Goal: Task Accomplishment & Management: Complete application form

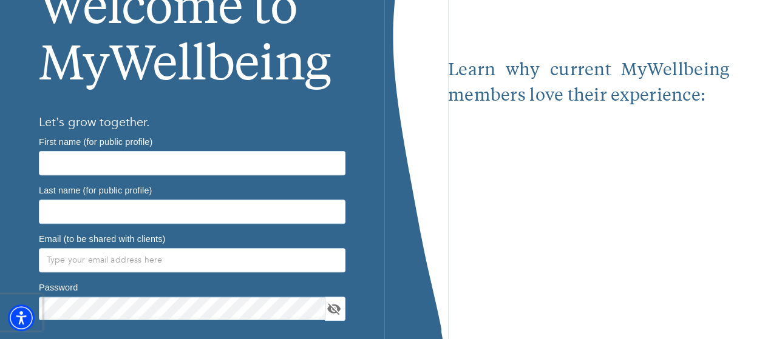
scroll to position [61, 0]
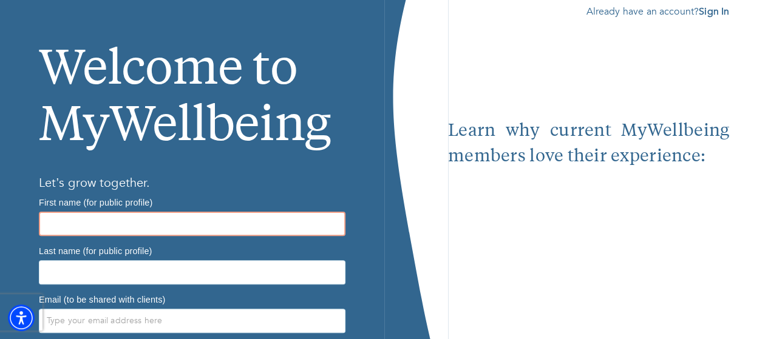
click at [152, 223] on input "text" at bounding box center [192, 224] width 307 height 24
type input "[PERSON_NAME]"
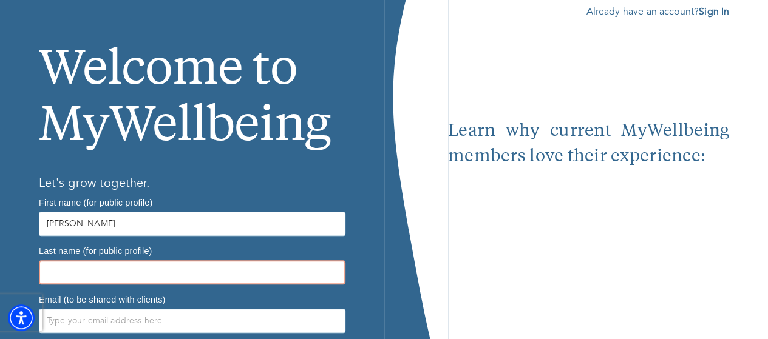
type input "[PERSON_NAME]"
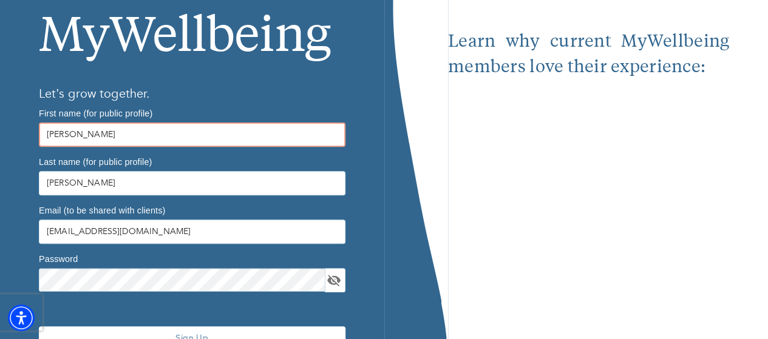
scroll to position [165, 0]
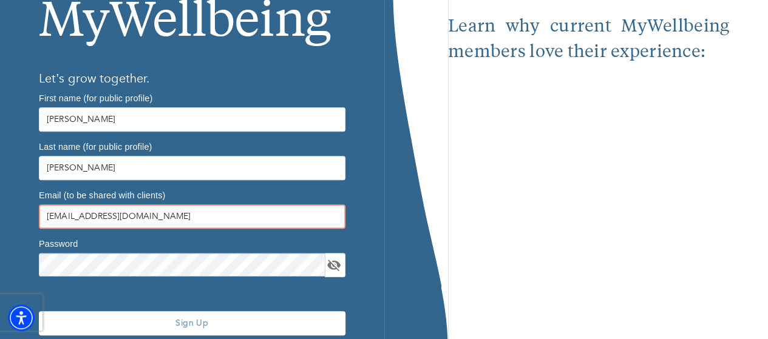
drag, startPoint x: 145, startPoint y: 169, endPoint x: 12, endPoint y: 169, distance: 132.4
click at [12, 169] on div "Welcome to MyWellbeing Let’s grow together. First name (for public profile) [PE…" at bounding box center [192, 134] width 384 height 509
type input "[EMAIL_ADDRESS][DOMAIN_NAME]"
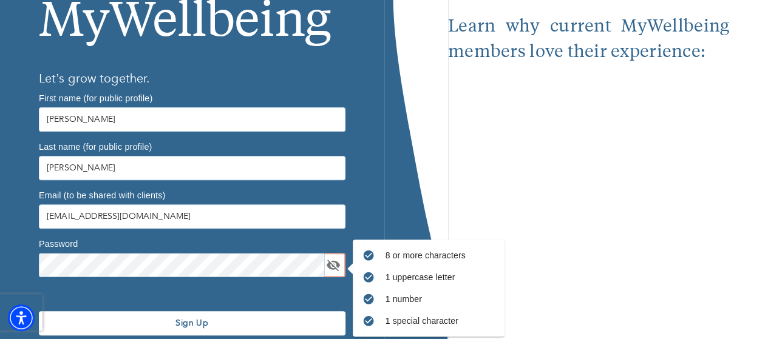
click at [119, 282] on div "Sign Up" at bounding box center [192, 323] width 316 height 83
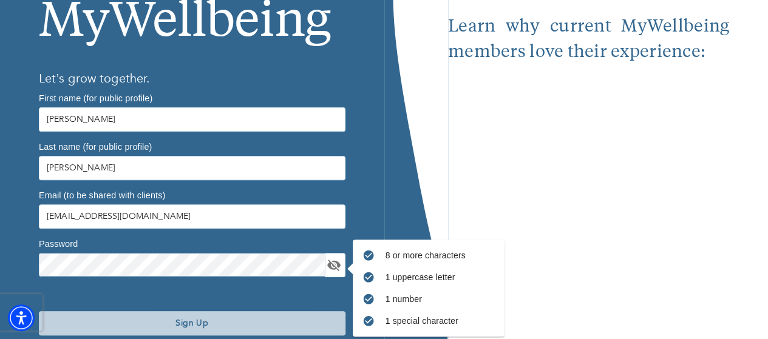
click at [120, 318] on span "Sign Up" at bounding box center [192, 324] width 297 height 12
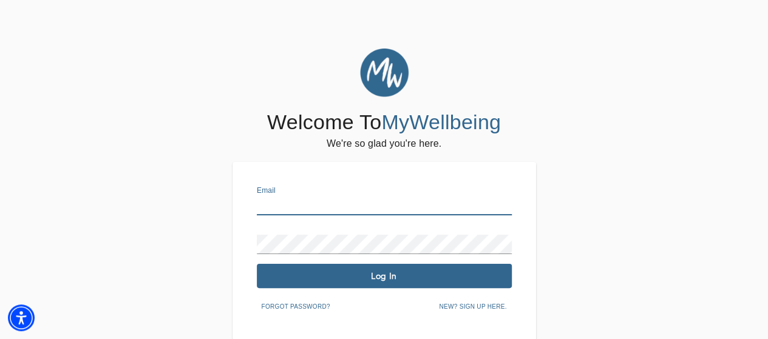
click at [289, 206] on input "text" at bounding box center [384, 205] width 255 height 19
type input "[EMAIL_ADDRESS][DOMAIN_NAME]"
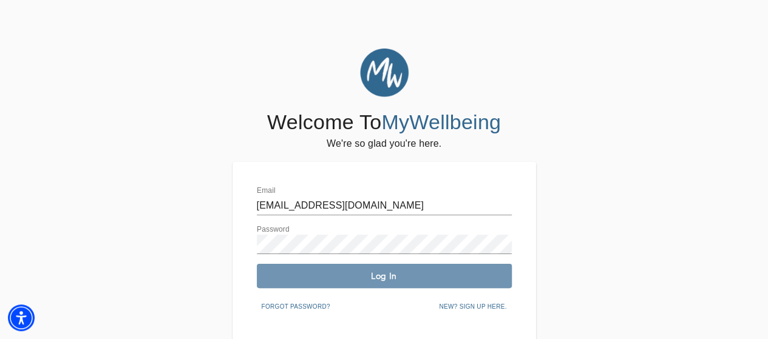
click at [313, 280] on span "Log In" at bounding box center [384, 277] width 245 height 12
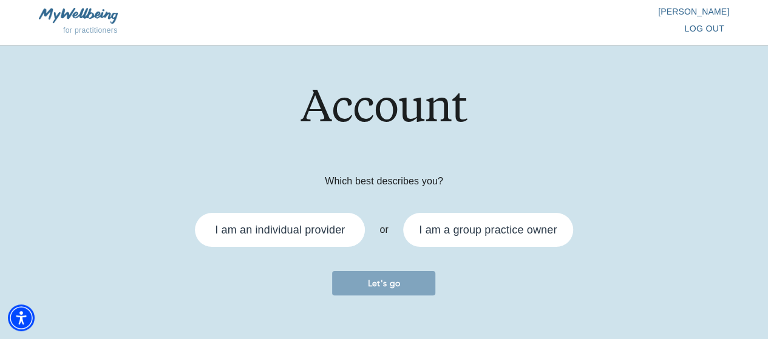
click at [277, 232] on div "I am an individual provider" at bounding box center [280, 230] width 130 height 11
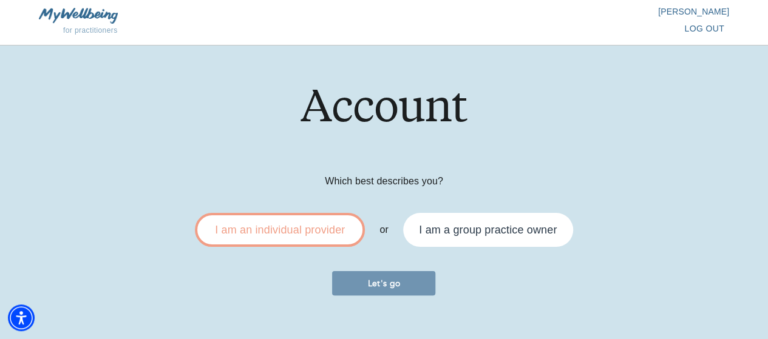
click at [359, 279] on span "Let's go" at bounding box center [384, 284] width 94 height 12
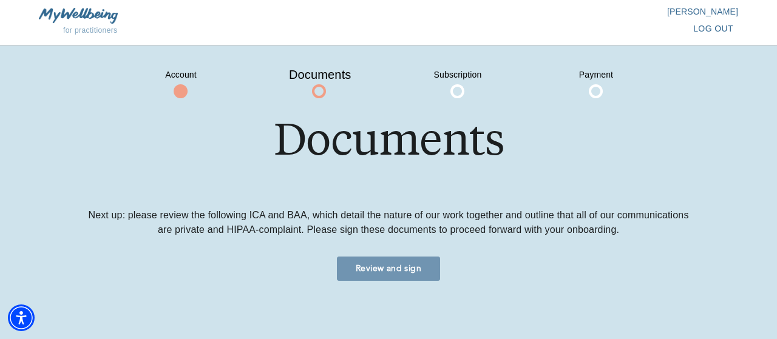
click at [419, 270] on span "Review and sign" at bounding box center [389, 269] width 94 height 12
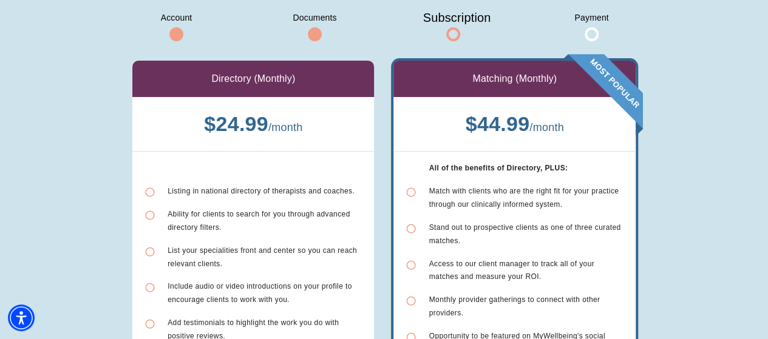
scroll to position [121, 0]
